Goal: Find contact information: Find contact information

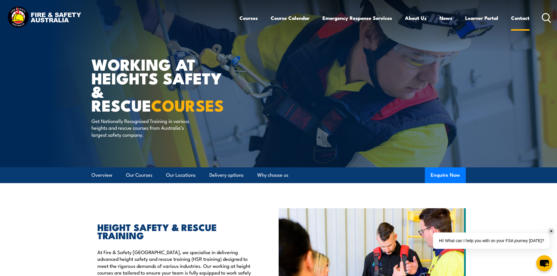
click at [515, 18] on link "Contact" at bounding box center [520, 17] width 18 height 15
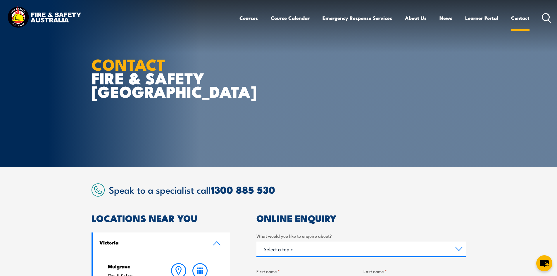
click at [521, 18] on link "Contact" at bounding box center [520, 17] width 18 height 15
click at [517, 18] on link "Contact" at bounding box center [520, 17] width 18 height 15
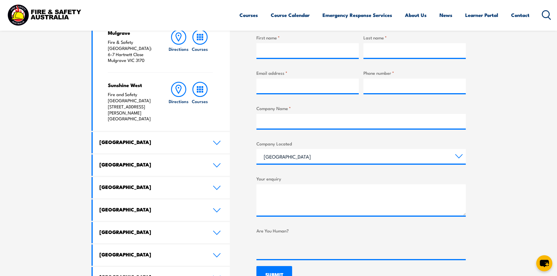
scroll to position [292, 0]
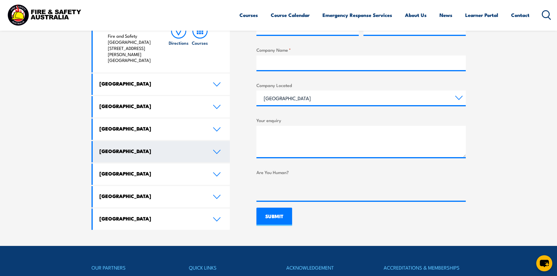
click at [217, 150] on icon at bounding box center [217, 152] width 8 height 5
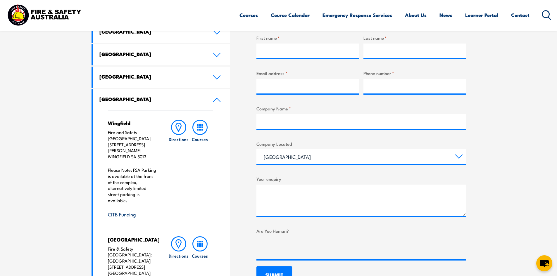
scroll to position [234, 0]
click at [123, 123] on h4 "Wingfield" at bounding box center [132, 123] width 49 height 6
click at [179, 129] on icon at bounding box center [178, 127] width 15 height 15
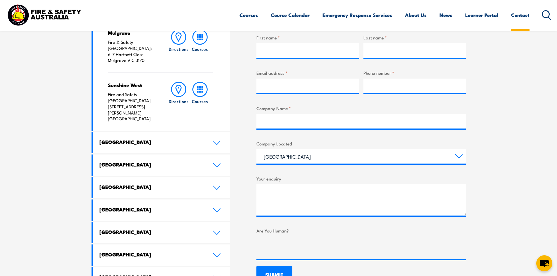
click at [514, 16] on link "Contact" at bounding box center [520, 14] width 18 height 15
